Goal: Complete application form

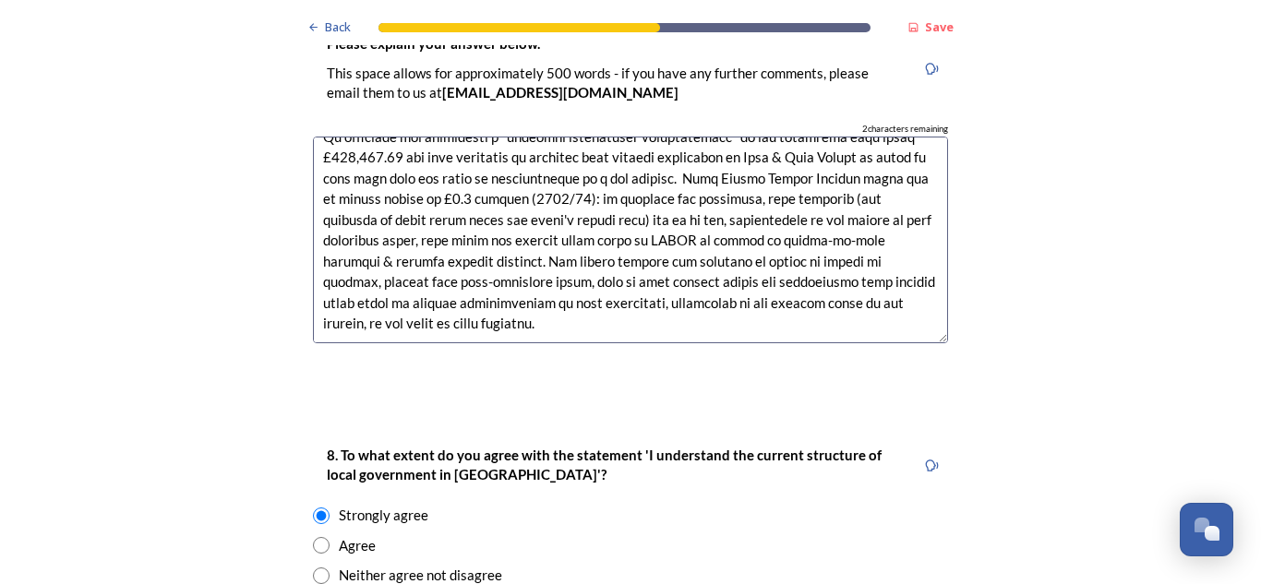
scroll to position [3064, 0]
click at [674, 202] on textarea at bounding box center [630, 240] width 635 height 208
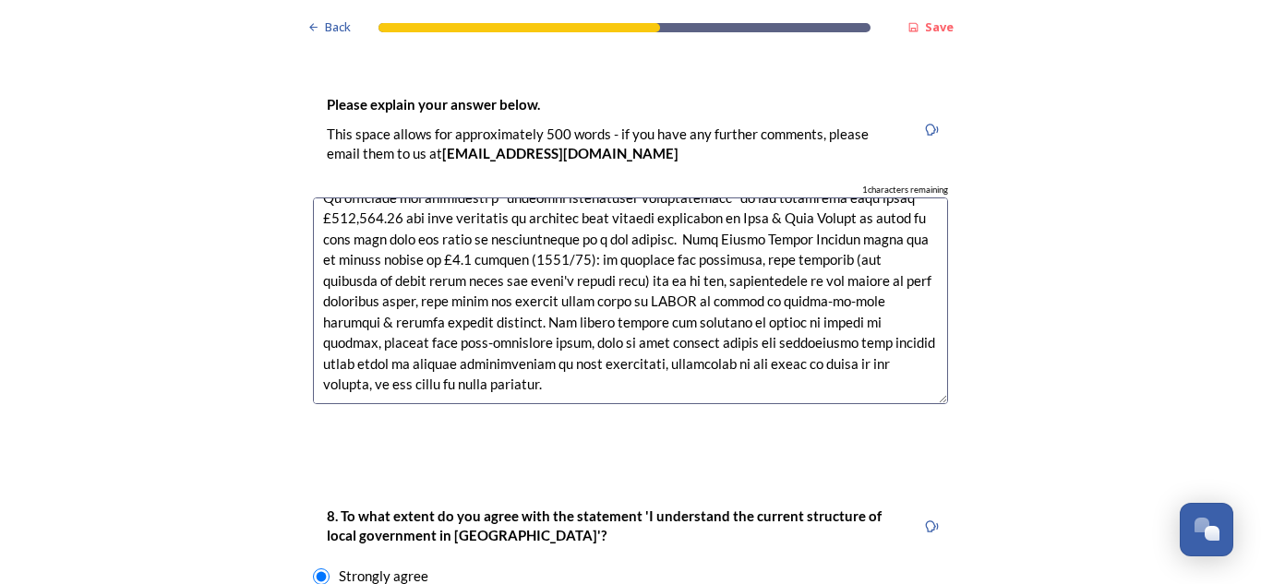
scroll to position [3001, 0]
type textarea "The idea of a single unitary model for the whole county will hopefully be rejec…"
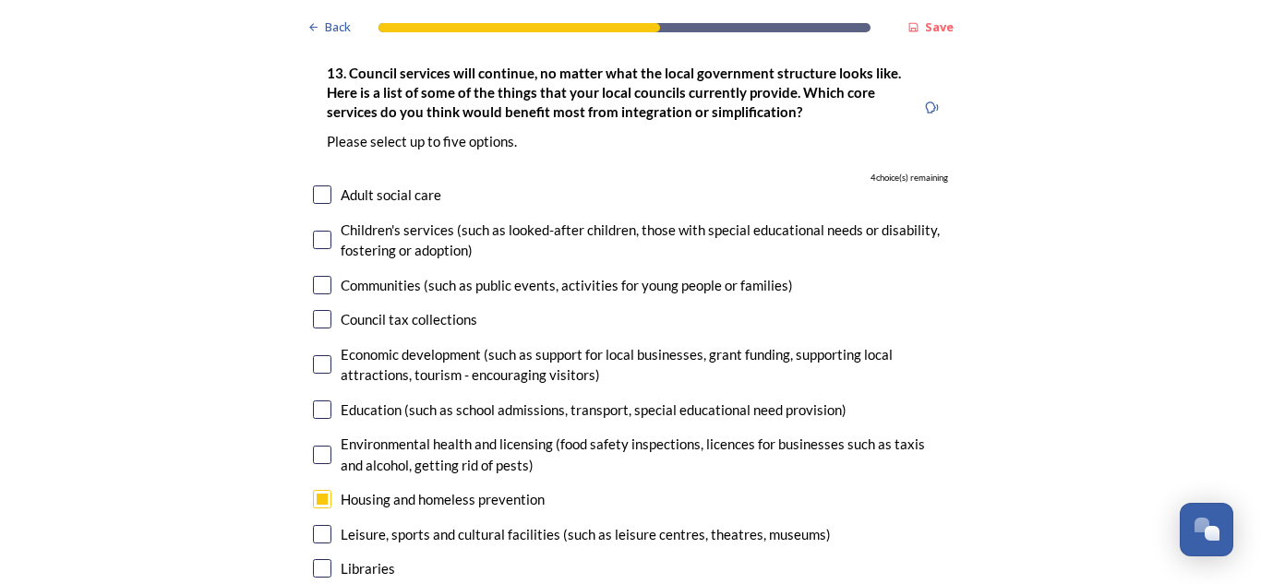
scroll to position [5701, 0]
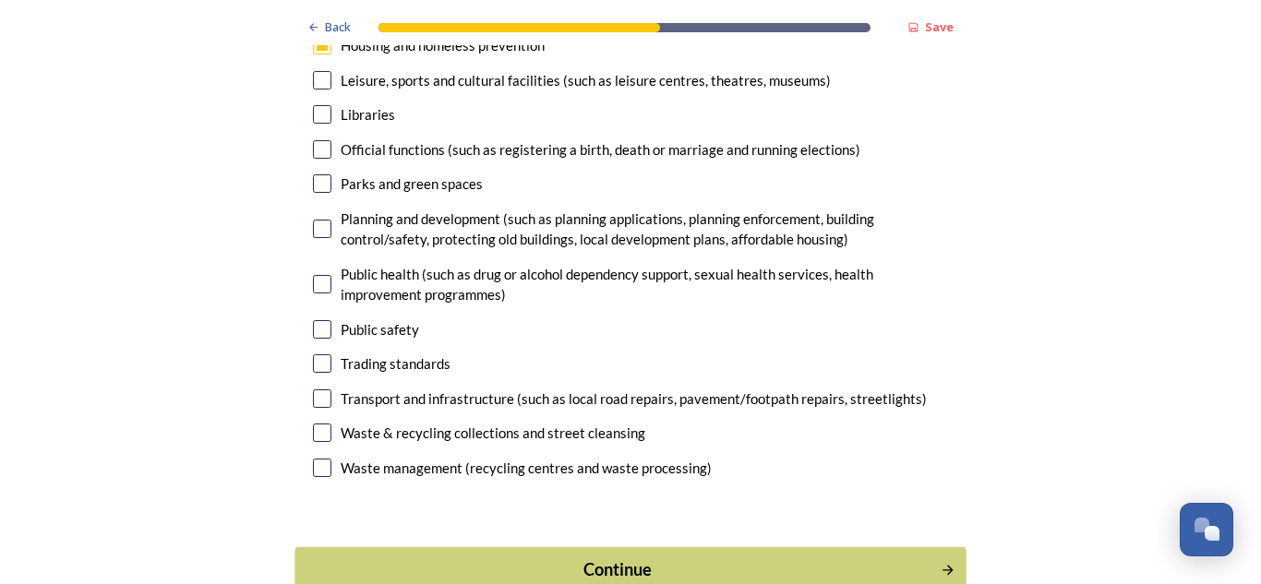
click at [896, 557] on div "Continue" at bounding box center [617, 569] width 625 height 25
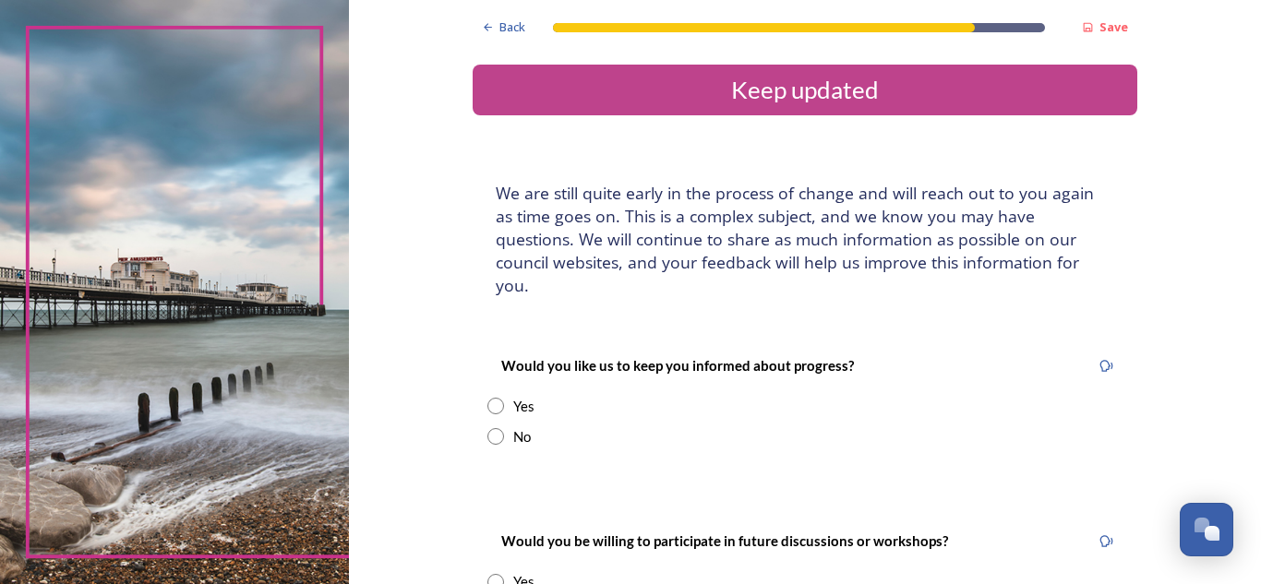
click at [487, 398] on input "radio" at bounding box center [495, 406] width 17 height 17
radio input "true"
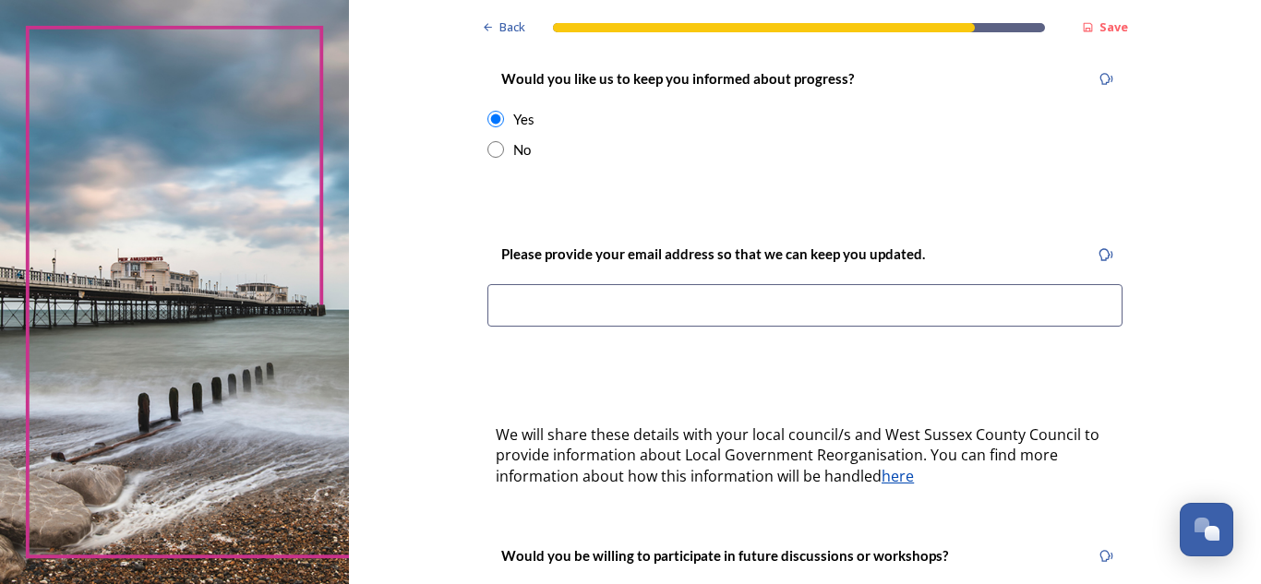
scroll to position [288, 0]
click at [600, 286] on input at bounding box center [804, 304] width 635 height 42
type input "[EMAIL_ADDRESS][DOMAIN_NAME]"
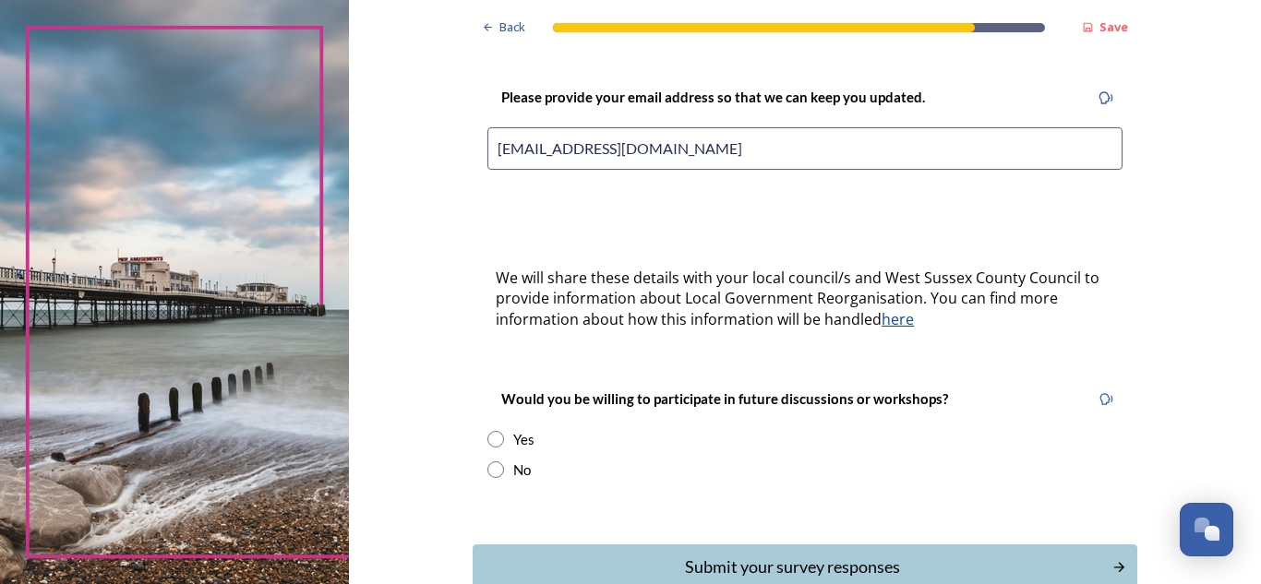
scroll to position [445, 0]
click at [513, 428] on div "Yes" at bounding box center [523, 438] width 21 height 21
radio input "true"
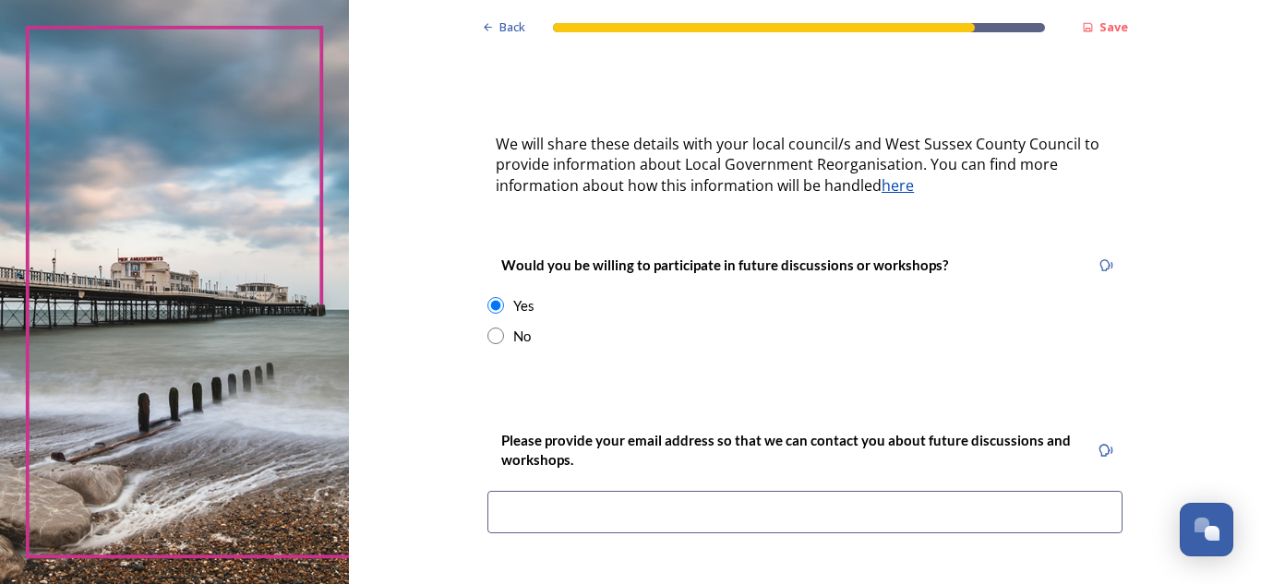
scroll to position [579, 0]
click at [538, 490] on input at bounding box center [804, 511] width 635 height 42
type input "[EMAIL_ADDRESS][DOMAIN_NAME]"
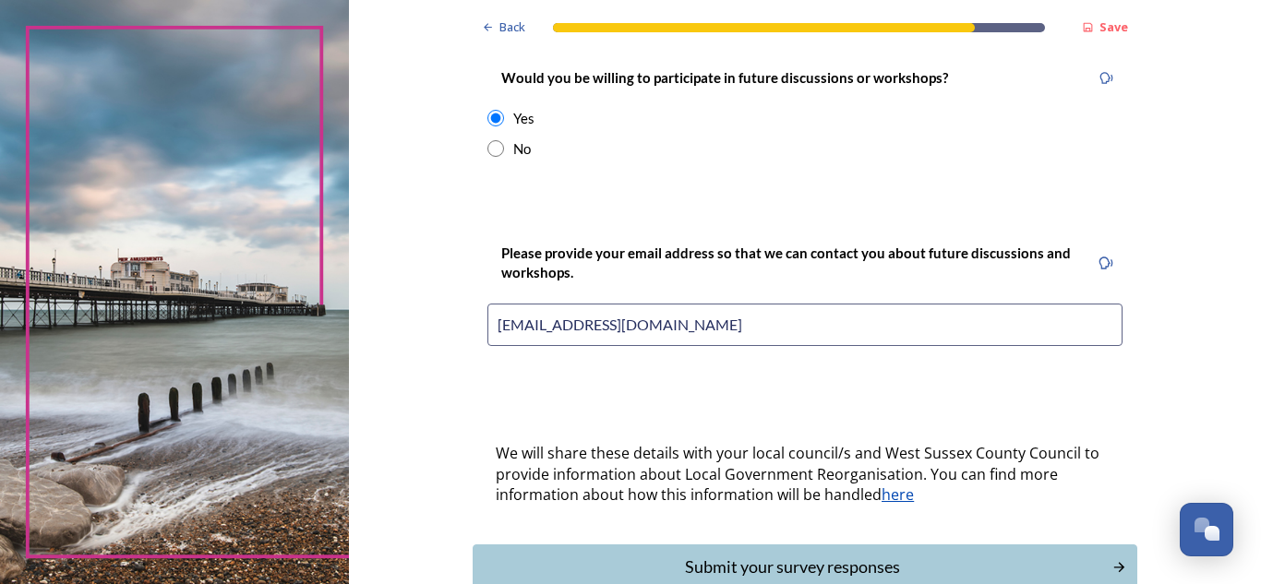
scroll to position [855, 0]
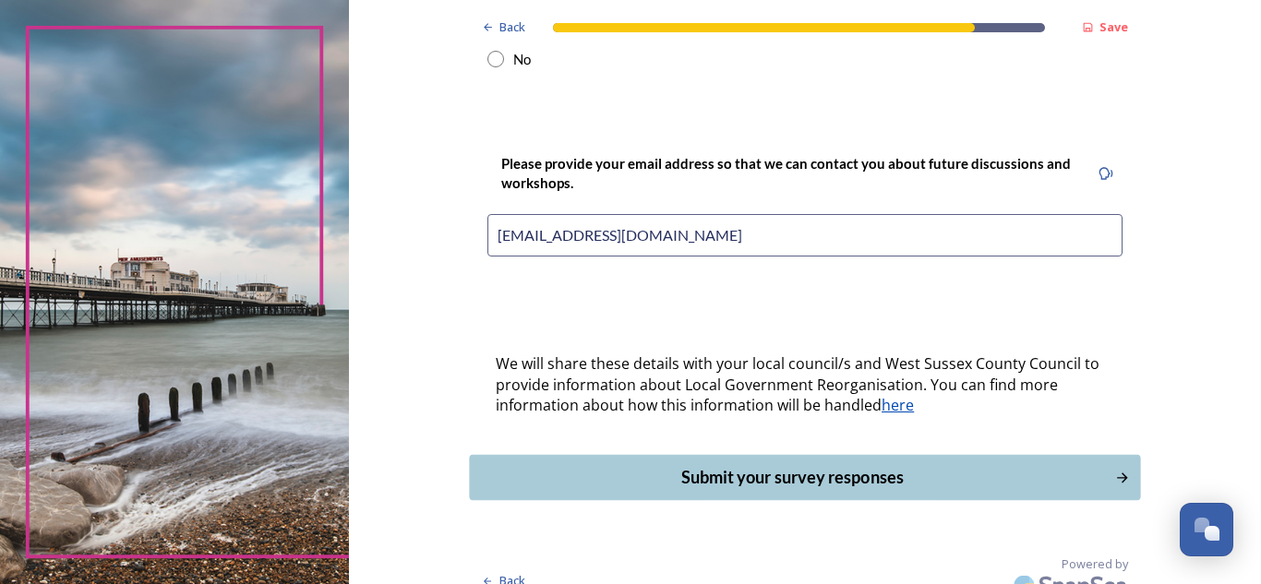
click at [706, 465] on div "Submit your survey responses" at bounding box center [792, 477] width 625 height 25
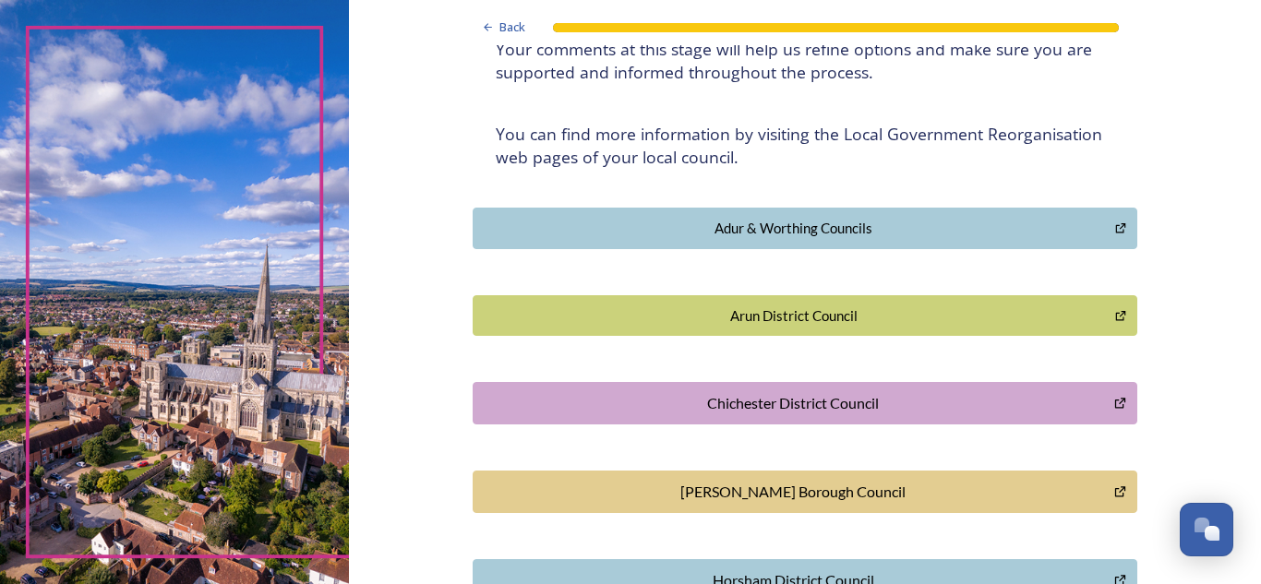
scroll to position [0, 0]
